Goal: Find specific page/section: Find specific page/section

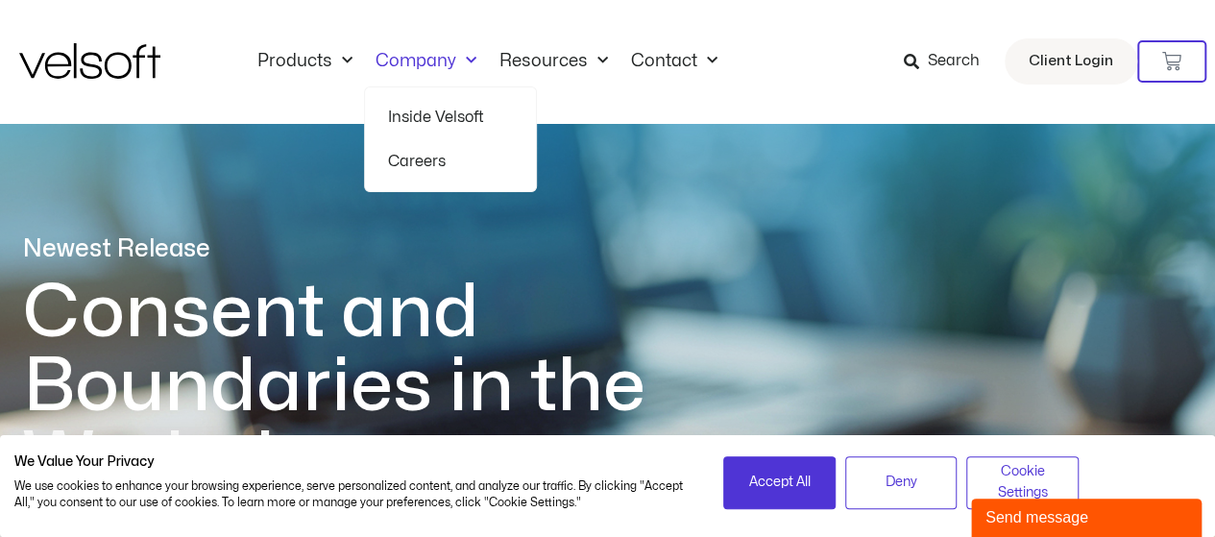
click at [428, 107] on link "Inside Velsoft" at bounding box center [450, 117] width 125 height 44
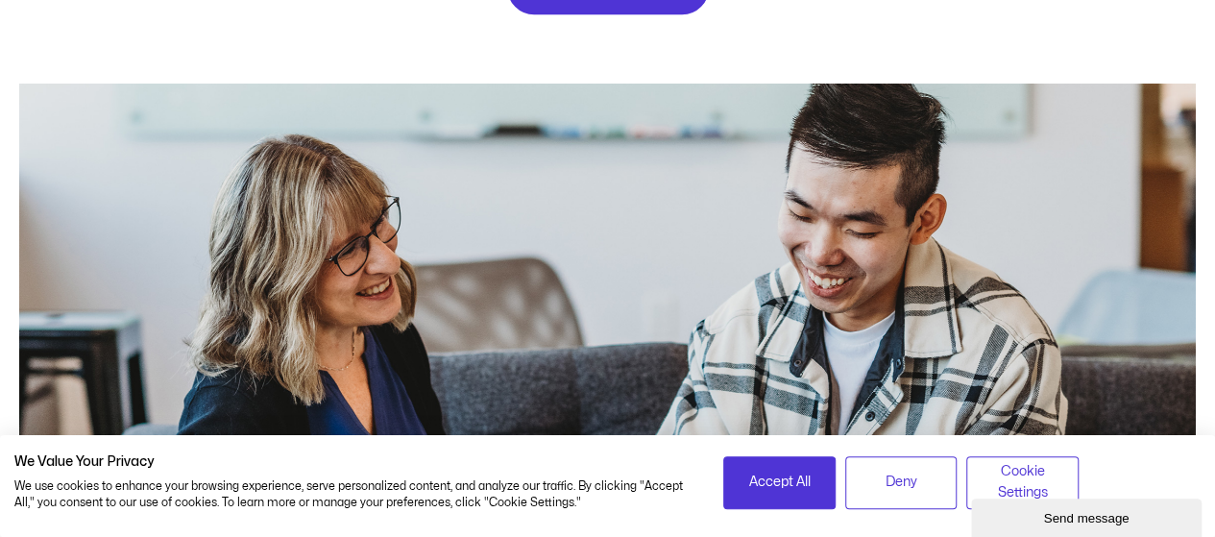
scroll to position [864, 0]
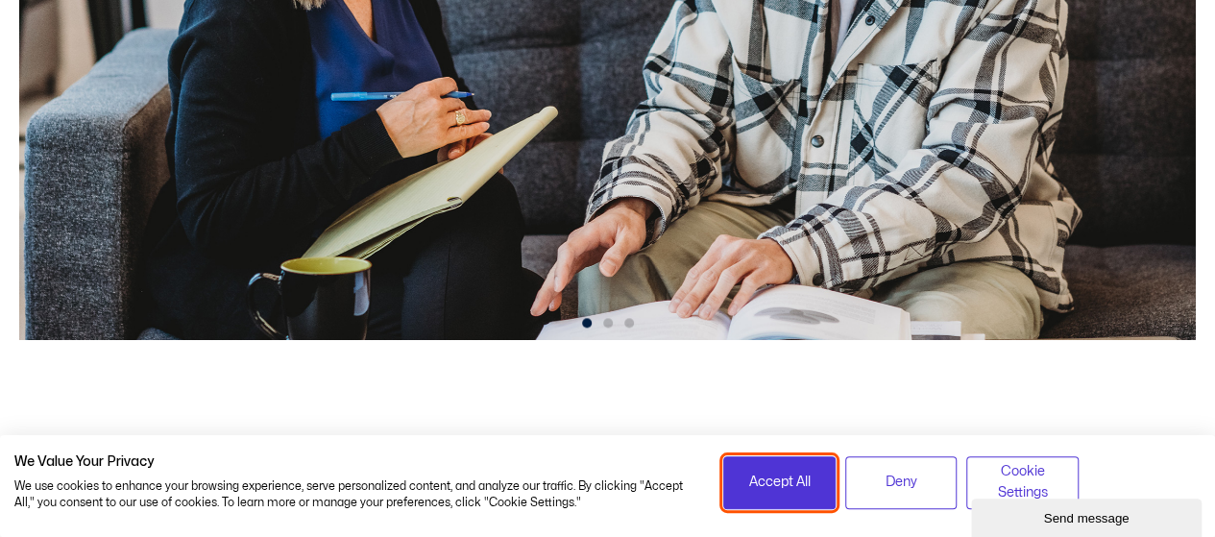
drag, startPoint x: 796, startPoint y: 498, endPoint x: 736, endPoint y: 424, distance: 94.9
click at [790, 496] on button "Accept All" at bounding box center [779, 482] width 112 height 53
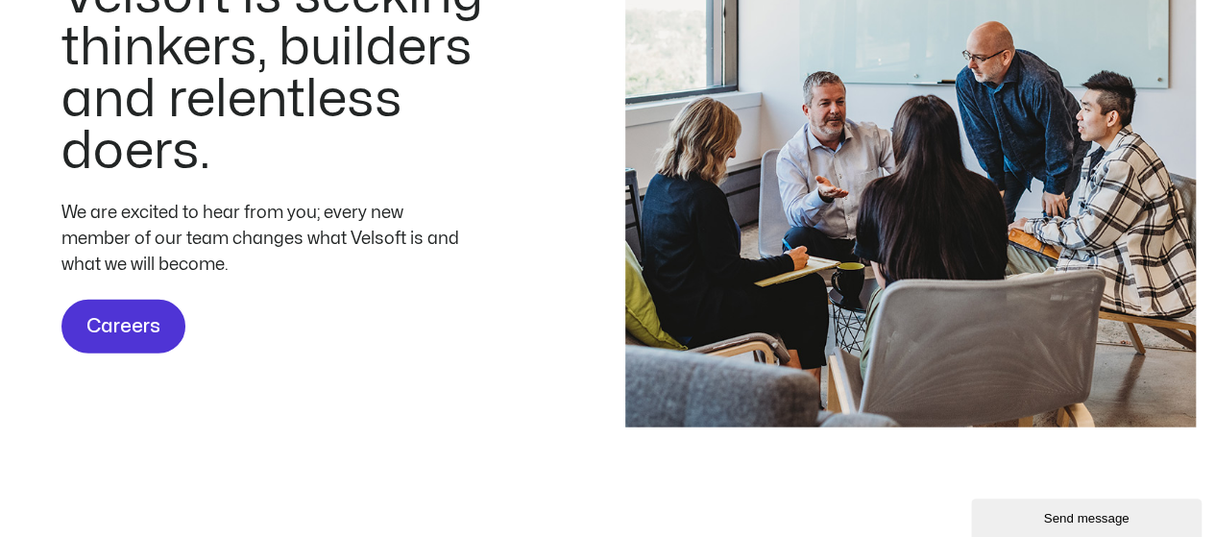
scroll to position [5857, 0]
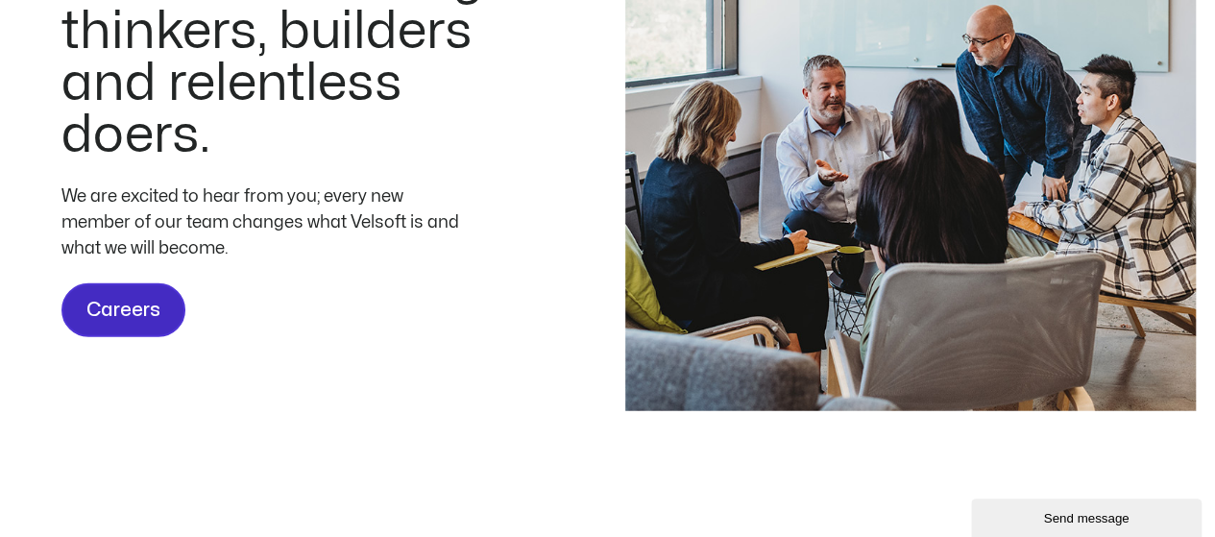
click at [125, 311] on span "Careers" at bounding box center [123, 310] width 74 height 31
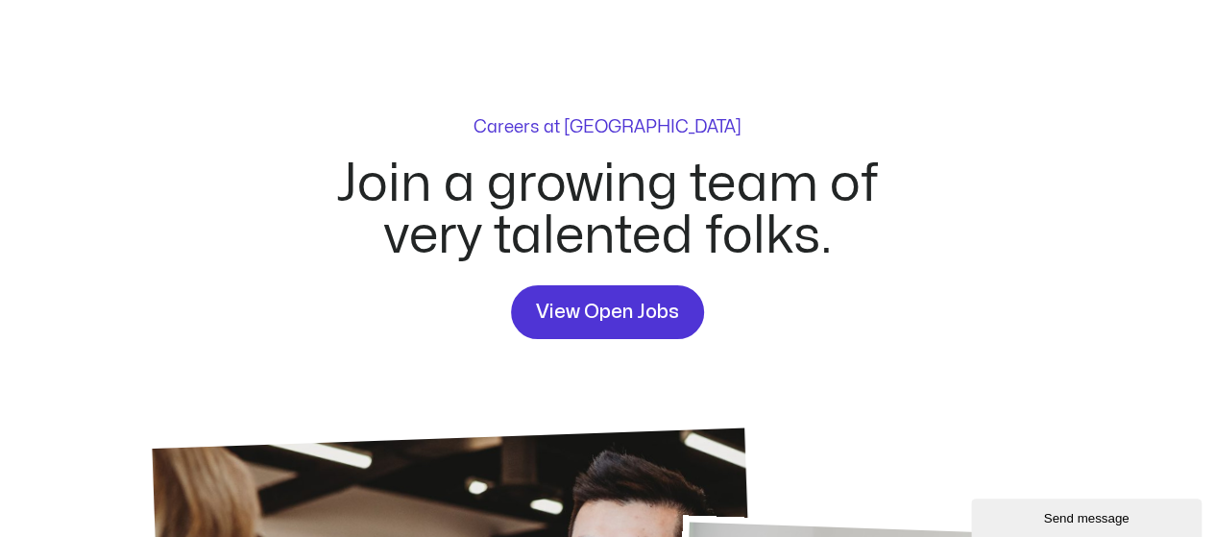
click at [536, 348] on div "Careers at Velsoft Join a growing team of very talented folks. View Open Jobs" at bounding box center [607, 525] width 1176 height 997
click at [553, 320] on span "View Open Jobs" at bounding box center [607, 312] width 143 height 31
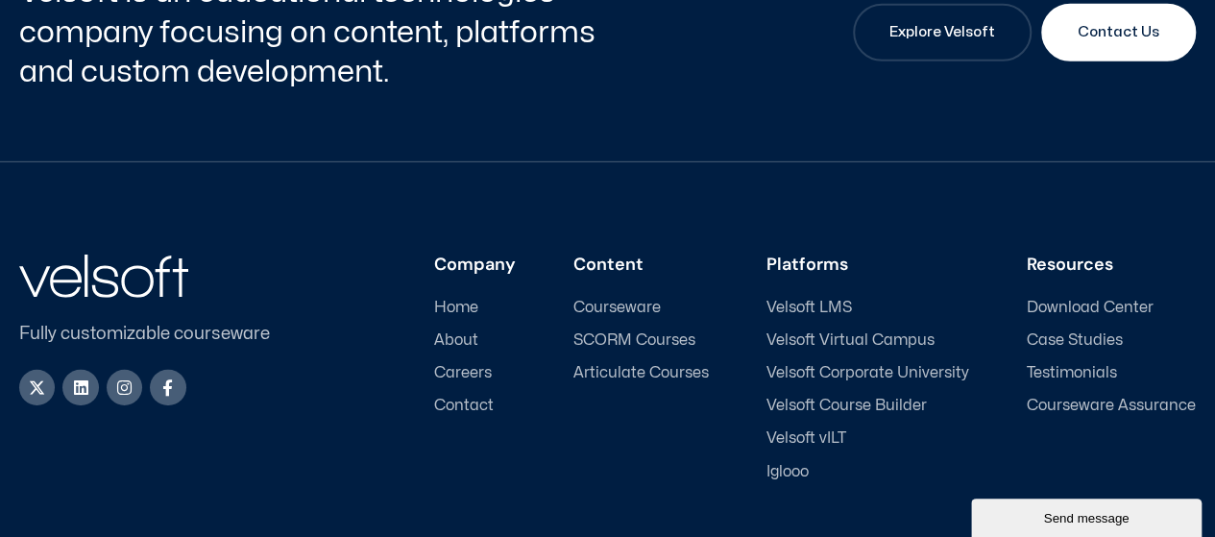
scroll to position [2825, 0]
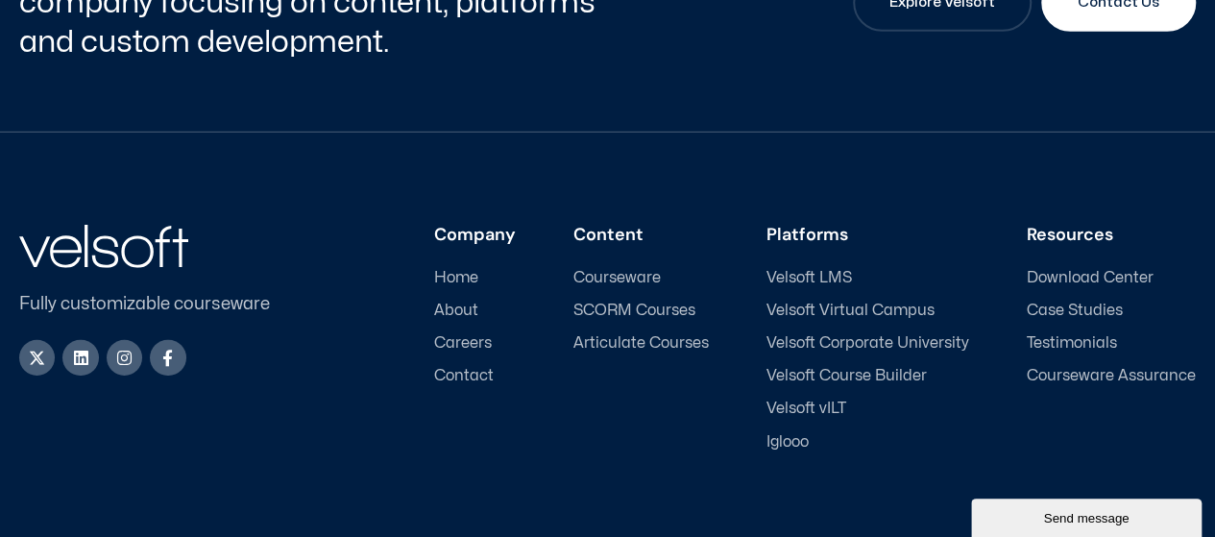
click at [497, 320] on ul "Home About Careers Contact" at bounding box center [475, 327] width 82 height 117
click at [492, 334] on span "Careers" at bounding box center [463, 343] width 58 height 18
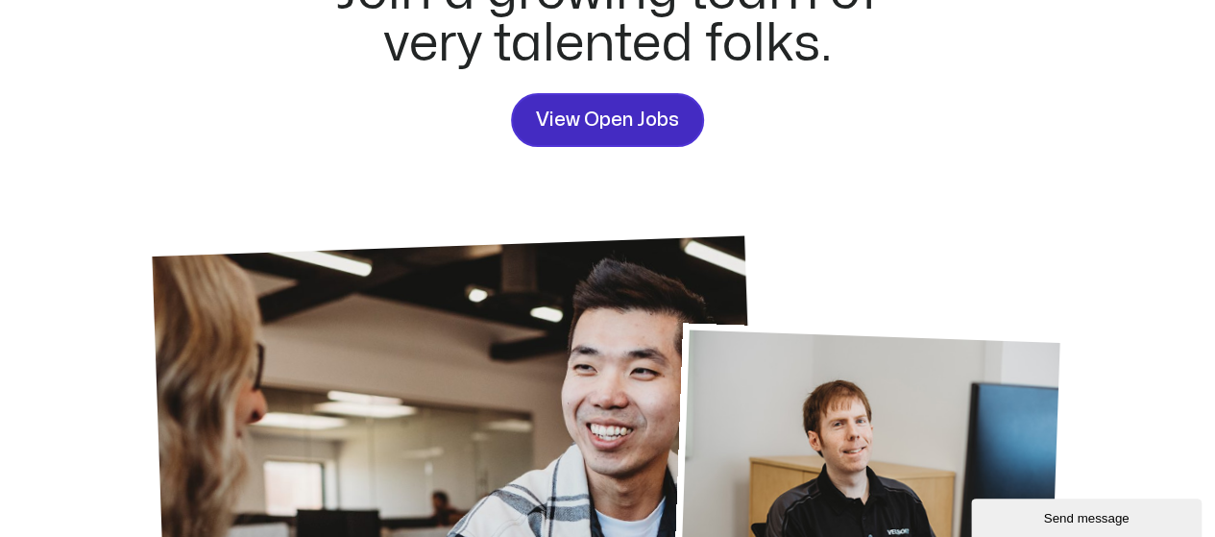
click at [653, 137] on link "View Open Jobs" at bounding box center [607, 120] width 193 height 54
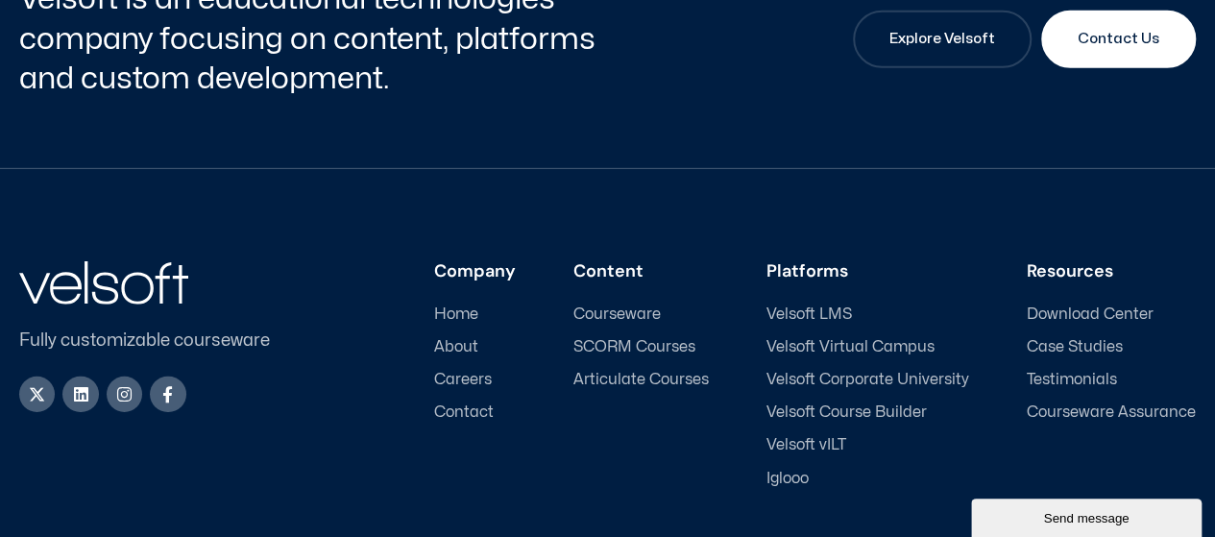
scroll to position [2921, 0]
